Goal: Transaction & Acquisition: Purchase product/service

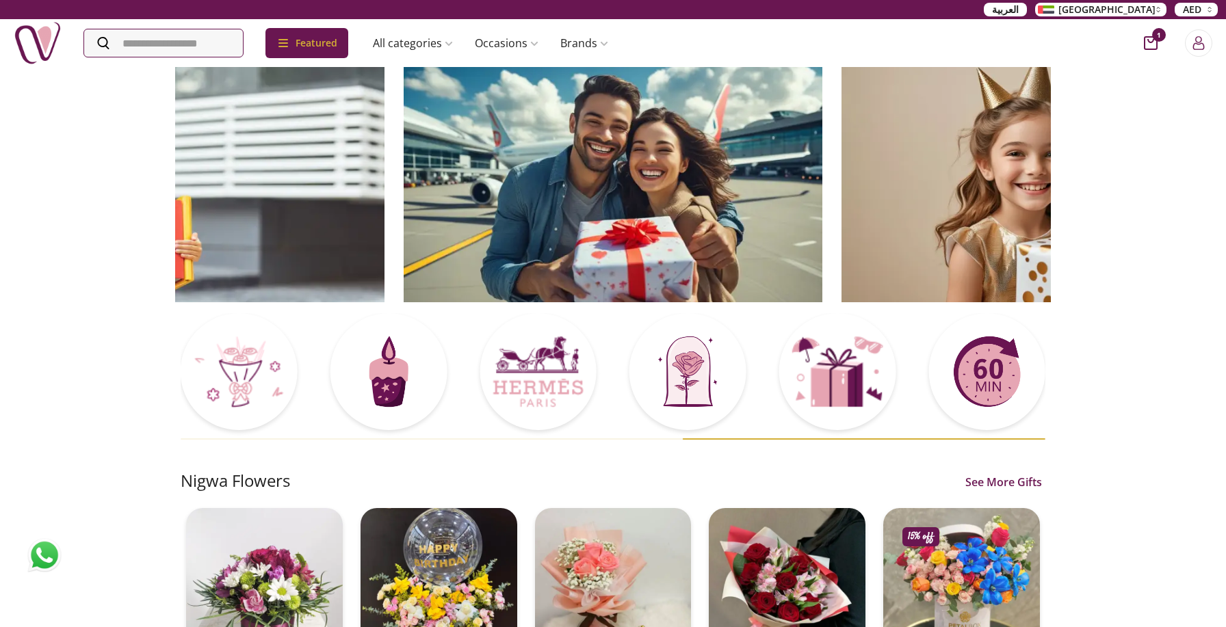
click at [897, 205] on img at bounding box center [1050, 184] width 419 height 237
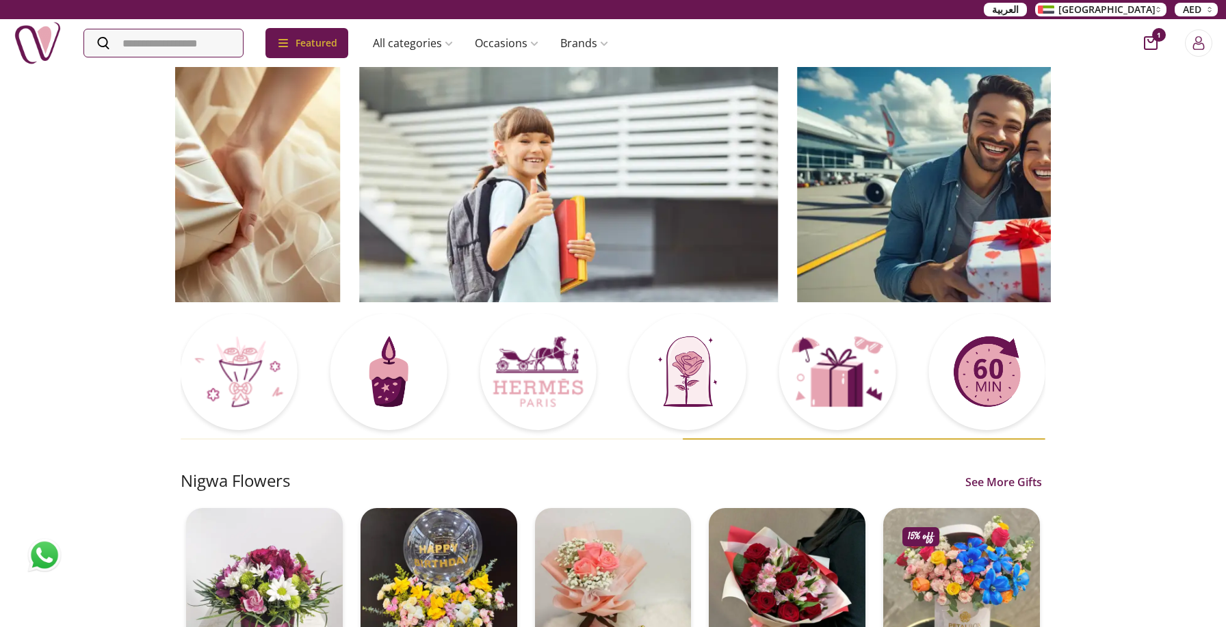
click at [787, 212] on div at bounding box center [1006, 185] width 438 height 238
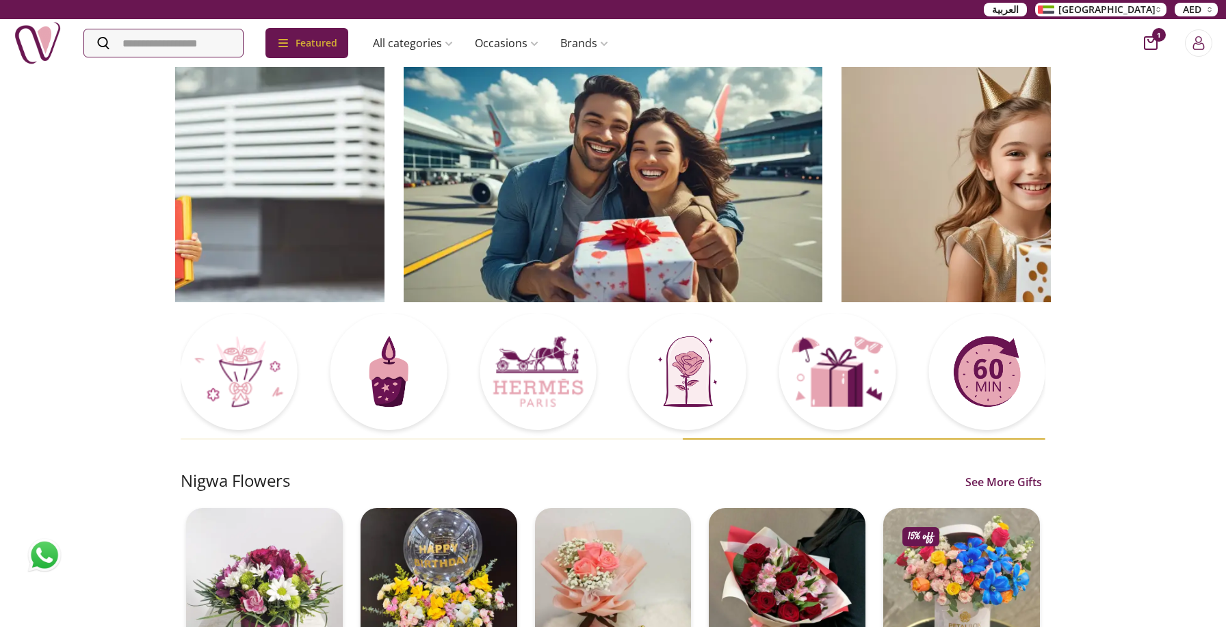
click at [876, 122] on img at bounding box center [1050, 184] width 419 height 237
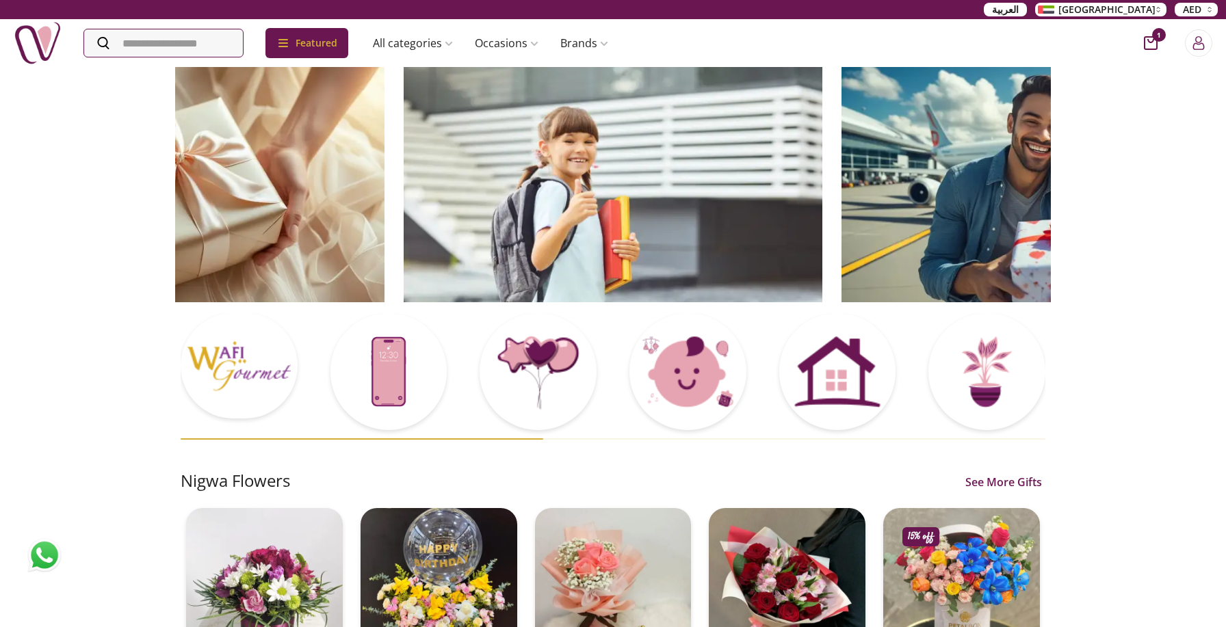
click at [841, 116] on img at bounding box center [1050, 184] width 419 height 237
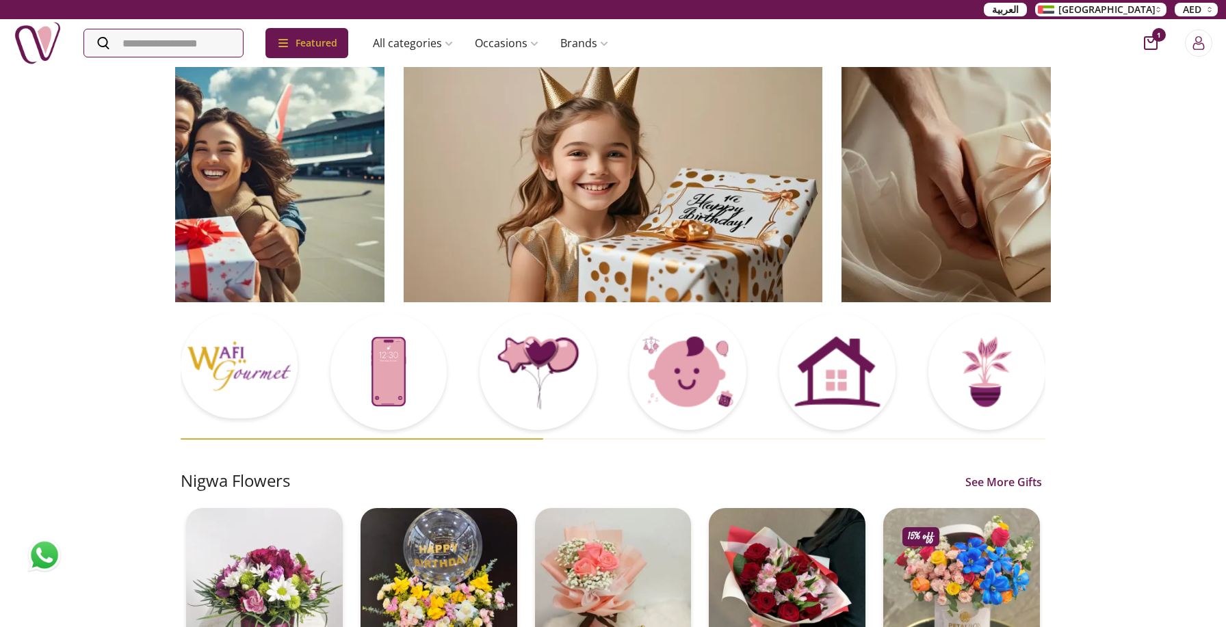
click at [583, 116] on img at bounding box center [613, 184] width 419 height 237
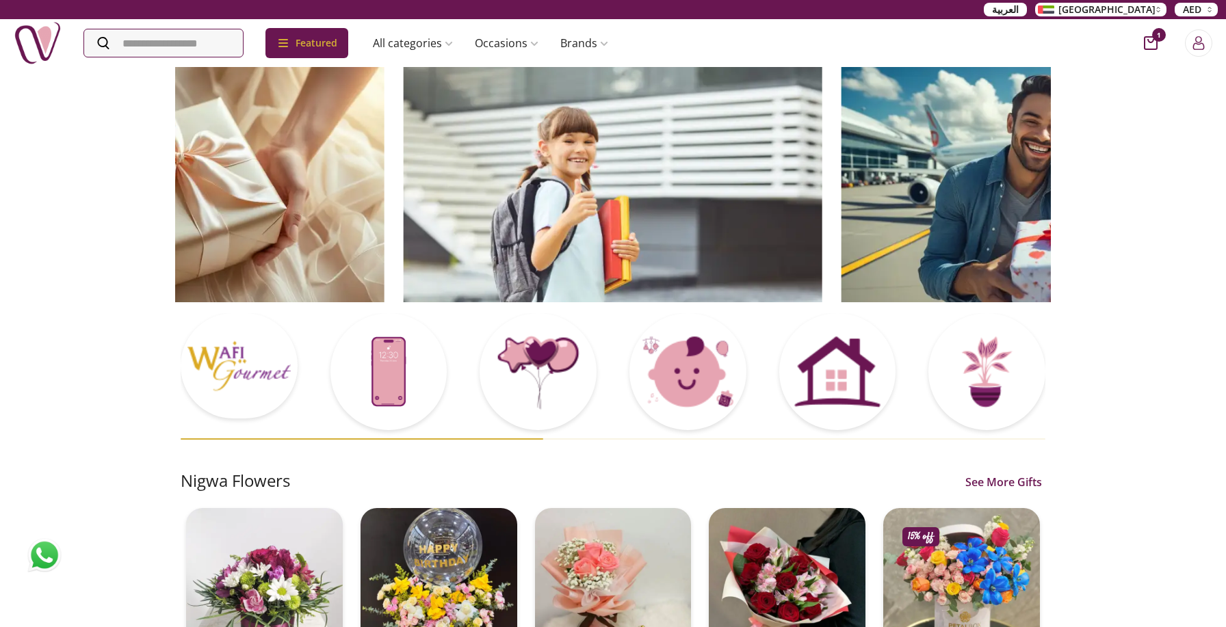
click at [404, 160] on img at bounding box center [613, 184] width 419 height 237
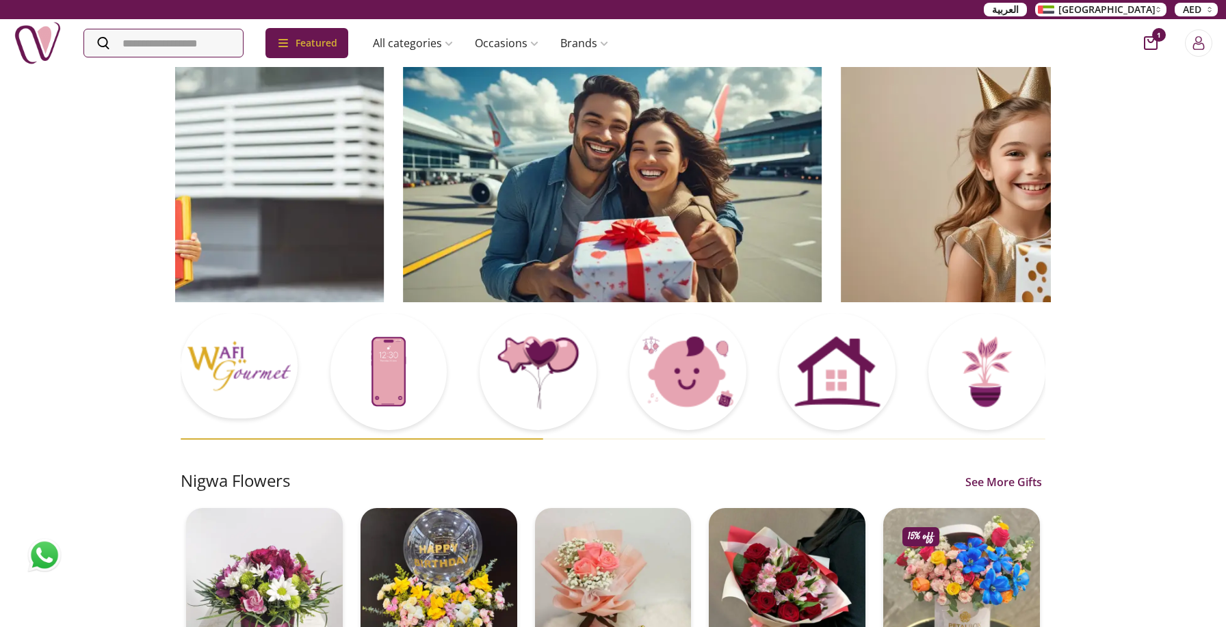
click at [592, 151] on img at bounding box center [612, 184] width 419 height 237
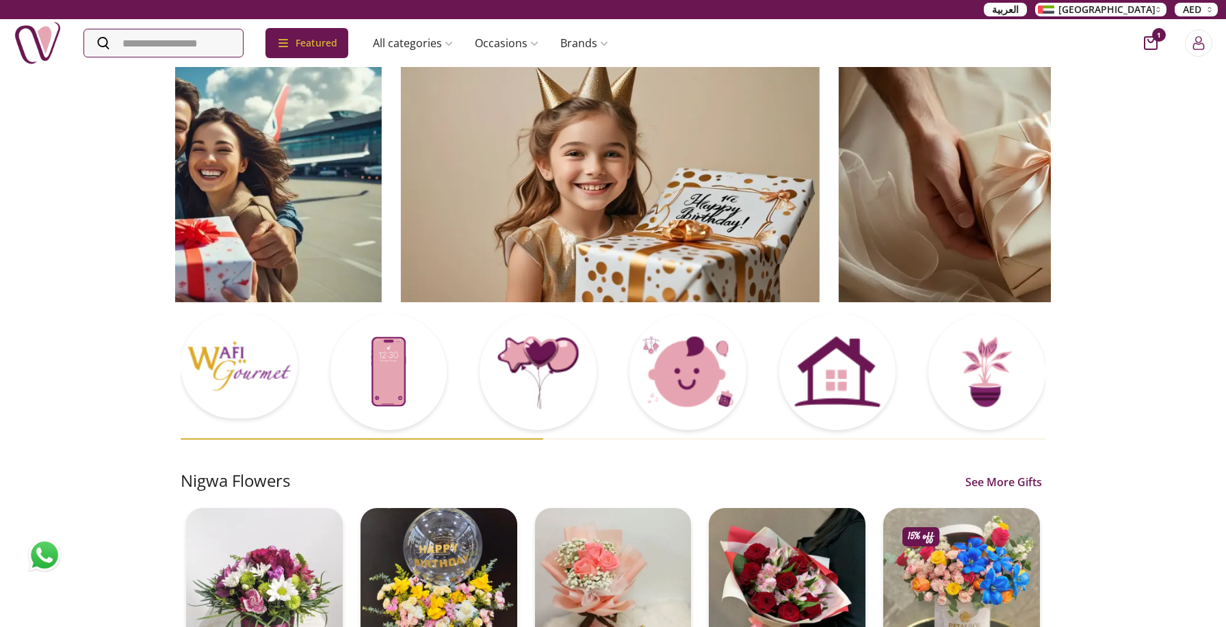
click at [437, 174] on img at bounding box center [610, 184] width 419 height 237
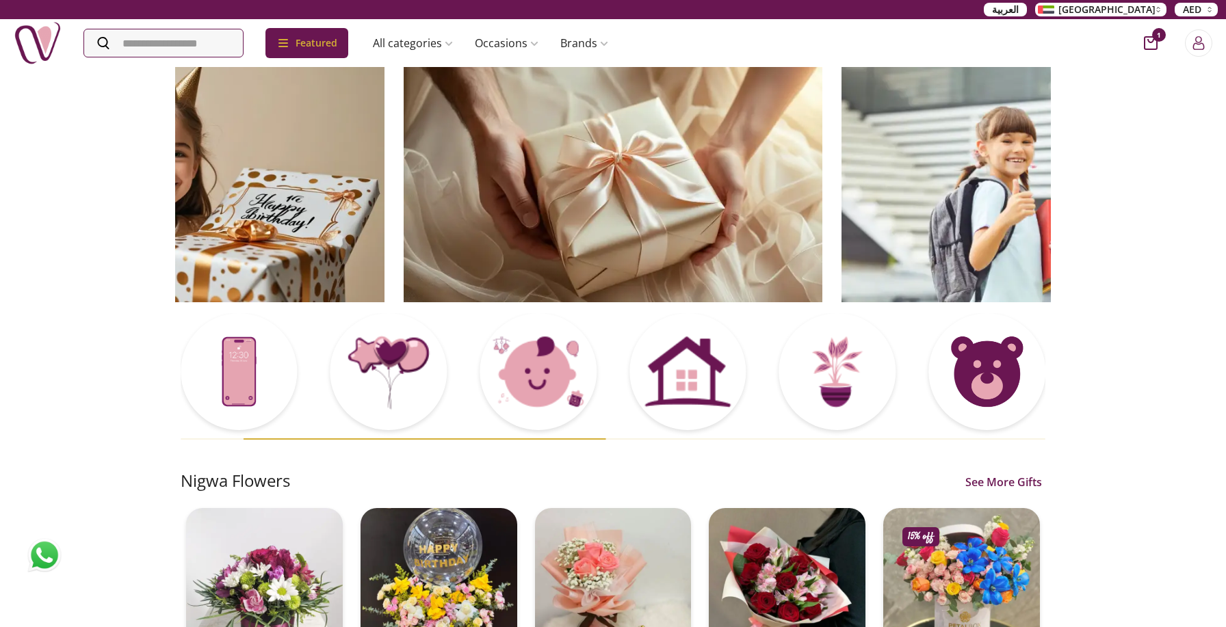
click at [384, 161] on img at bounding box center [175, 184] width 419 height 237
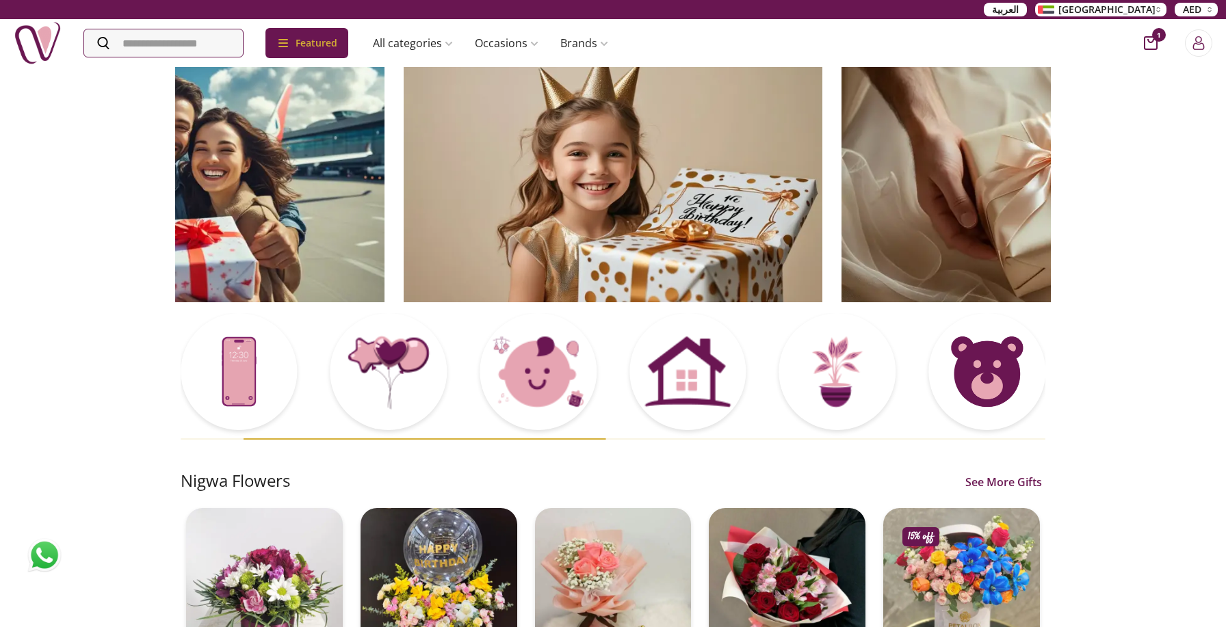
click at [614, 157] on img at bounding box center [613, 184] width 419 height 237
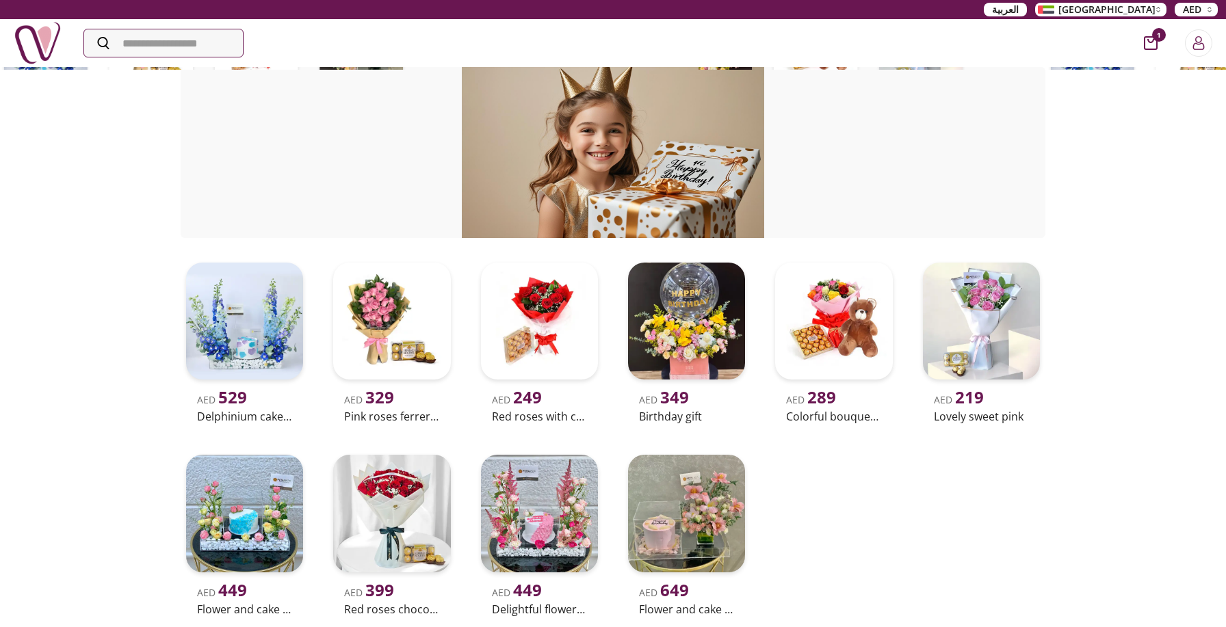
click at [38, 41] on img at bounding box center [38, 43] width 48 height 48
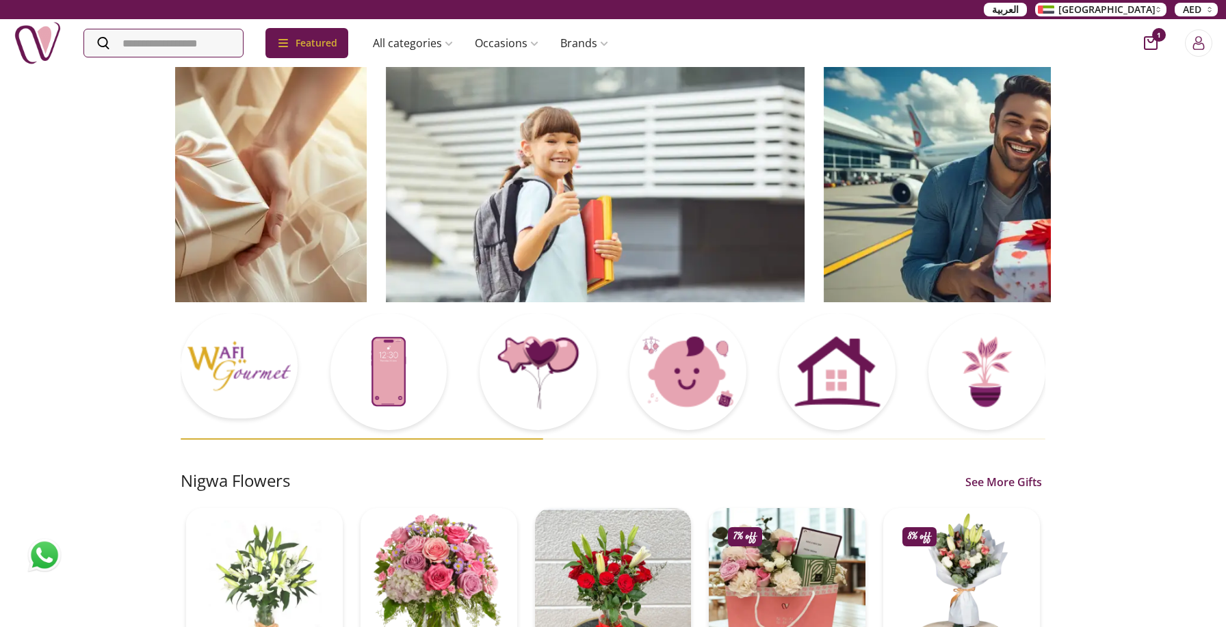
click at [483, 215] on img at bounding box center [595, 184] width 419 height 237
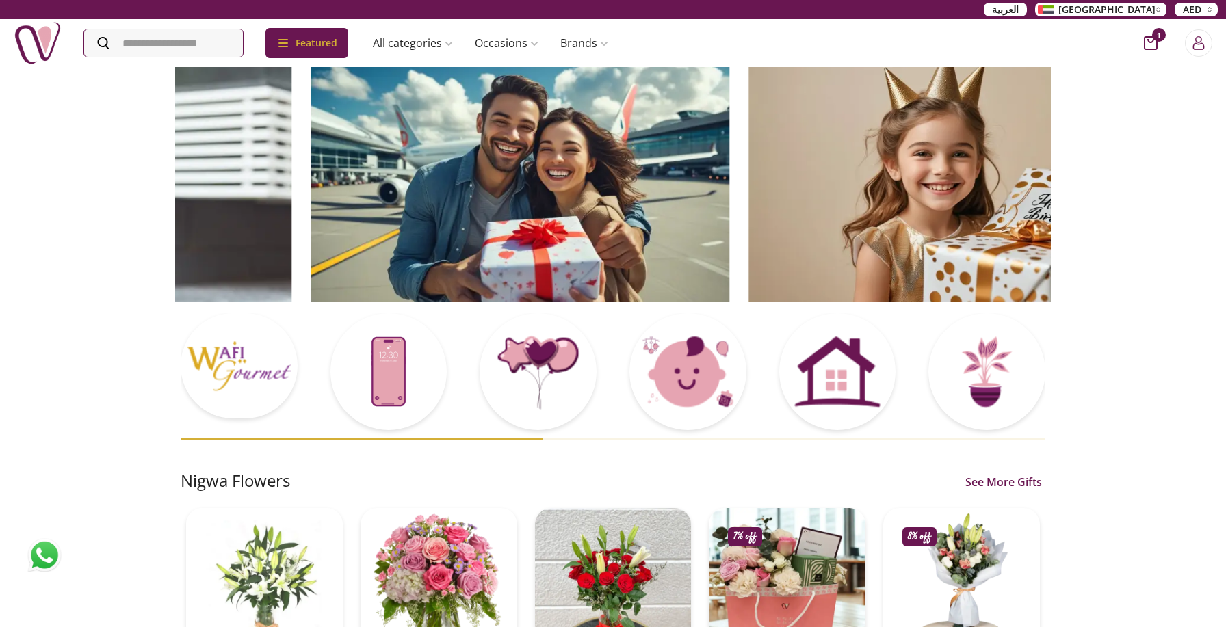
click at [567, 220] on img at bounding box center [520, 184] width 419 height 237
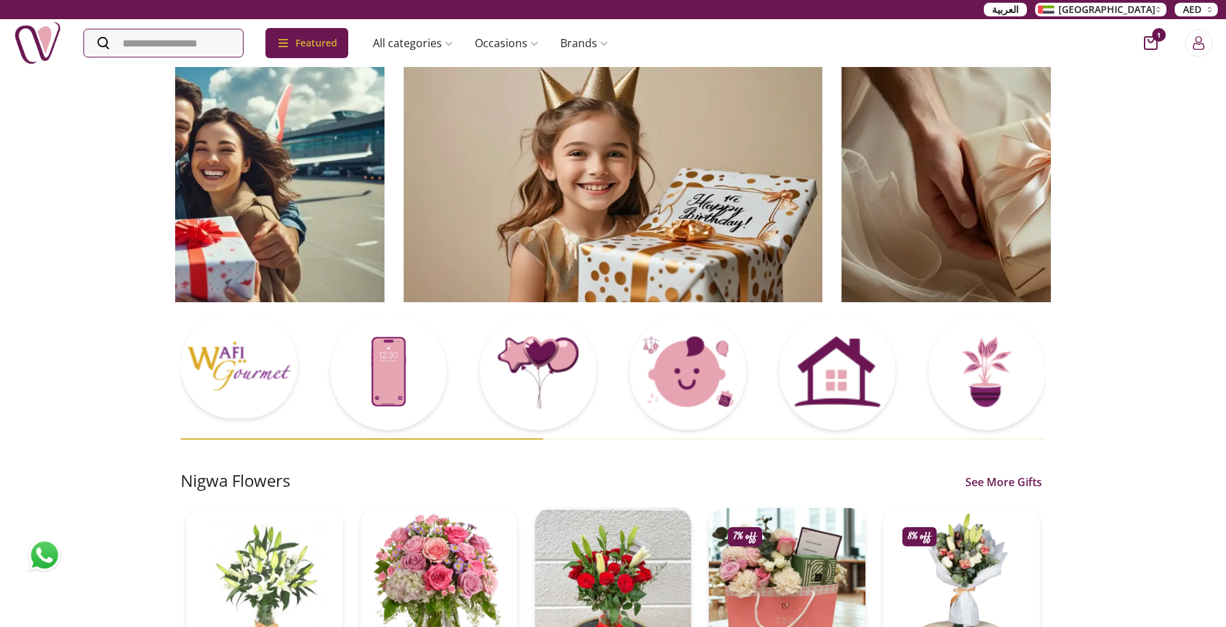
click at [628, 217] on img at bounding box center [613, 184] width 419 height 237
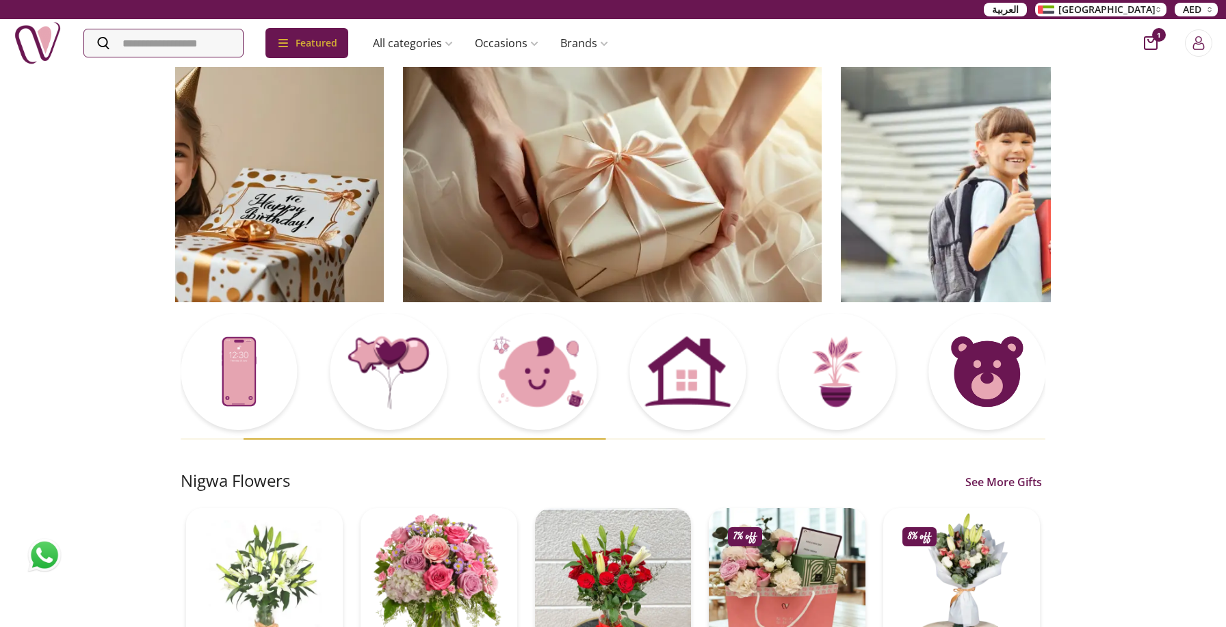
click at [623, 218] on img at bounding box center [612, 184] width 419 height 237
